Goal: Information Seeking & Learning: Learn about a topic

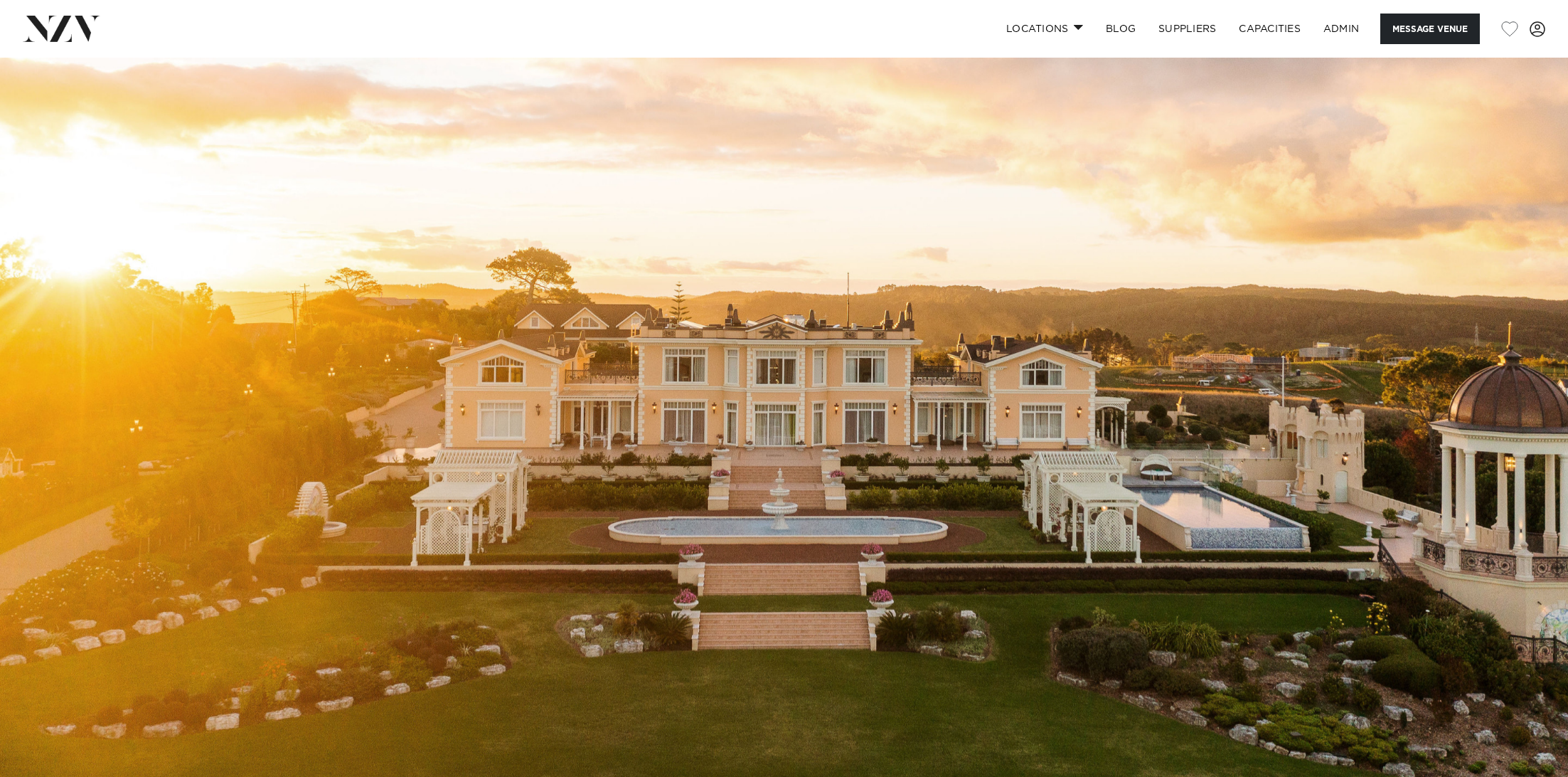
click at [587, 430] on img at bounding box center [784, 425] width 1568 height 736
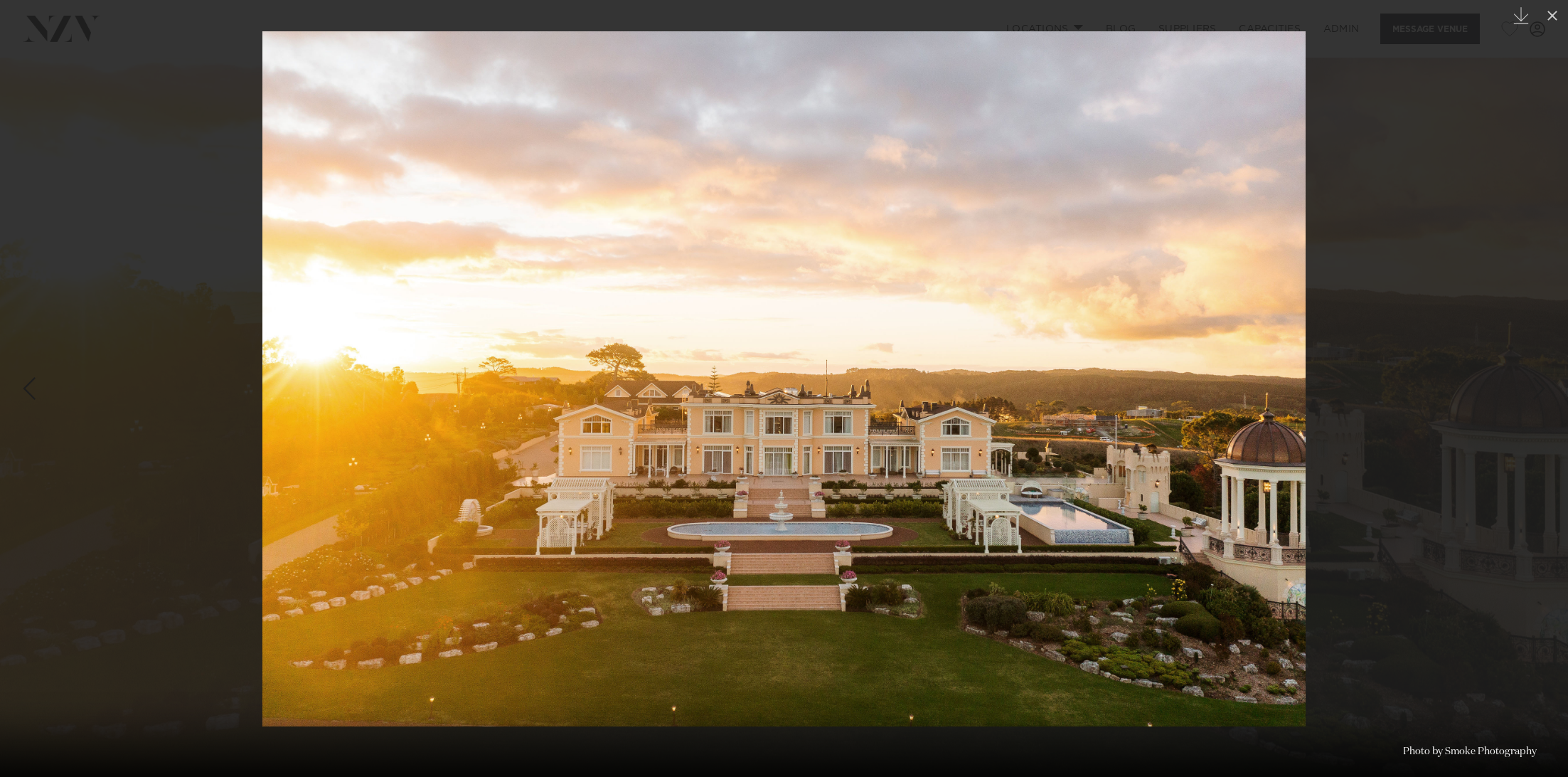
click at [126, 215] on div at bounding box center [784, 388] width 1568 height 777
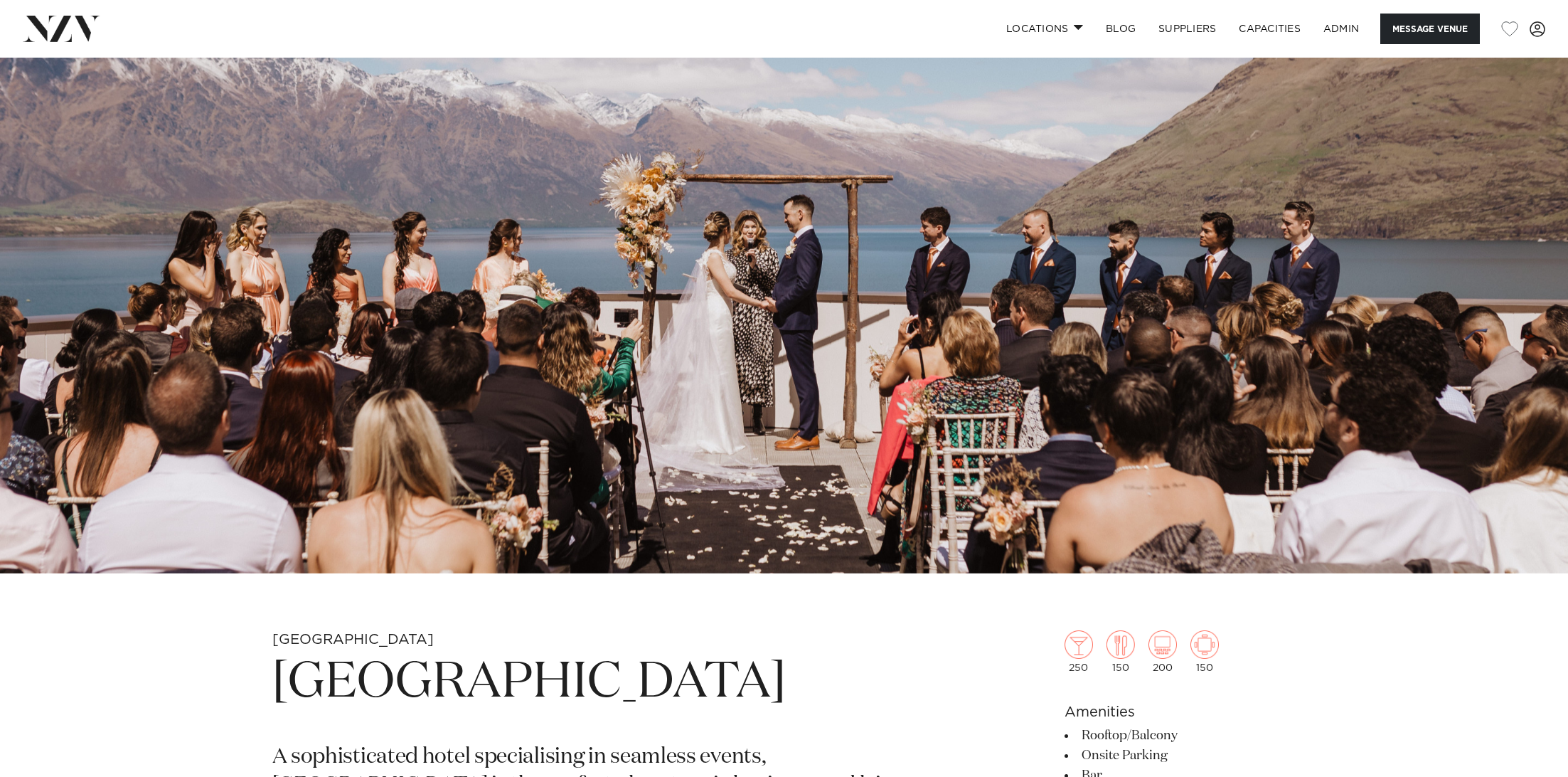
scroll to position [220, 0]
click at [403, 218] on img at bounding box center [784, 205] width 1568 height 736
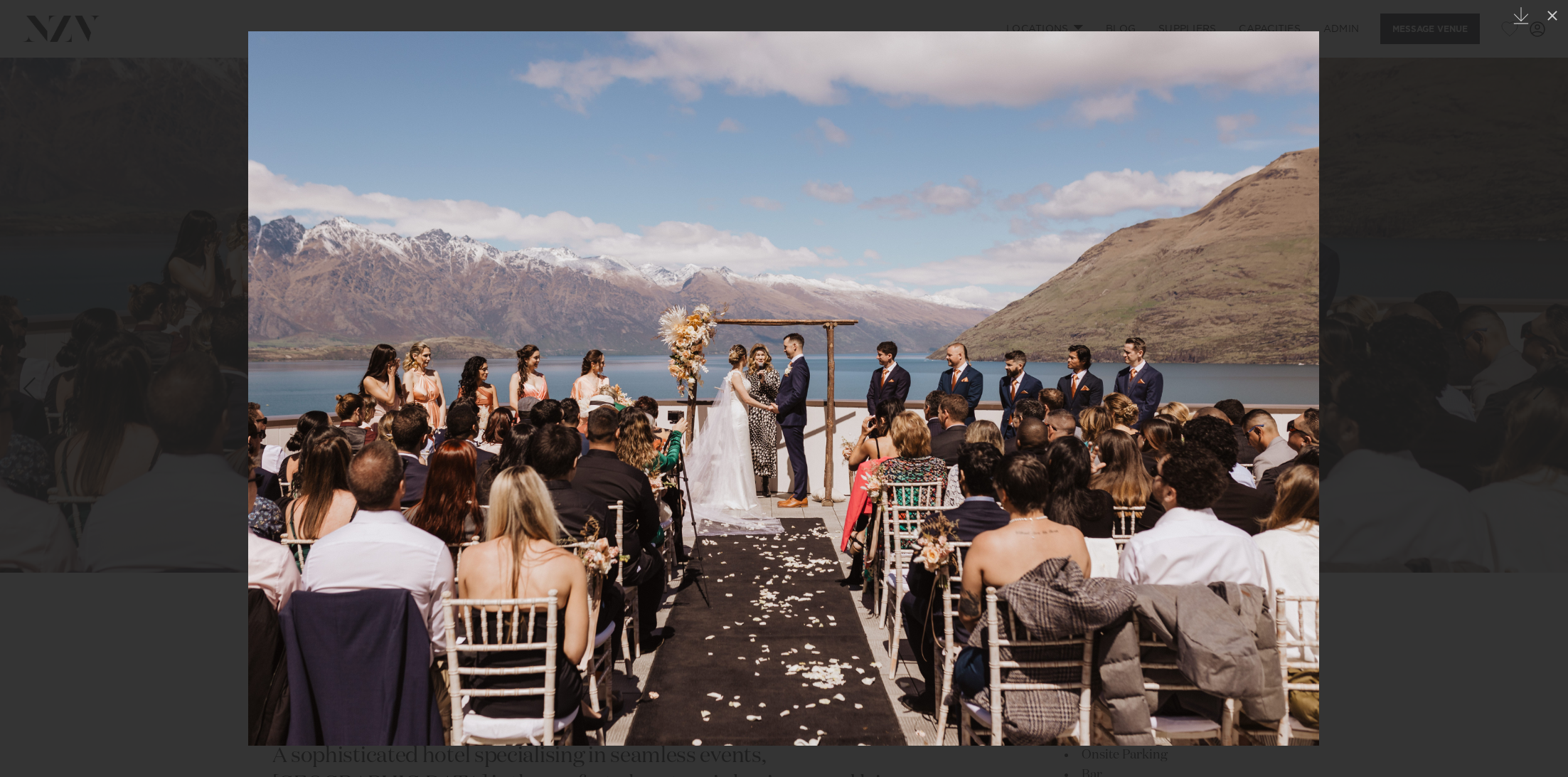
click at [201, 139] on div at bounding box center [784, 388] width 1568 height 777
